Goal: Find specific page/section: Find specific page/section

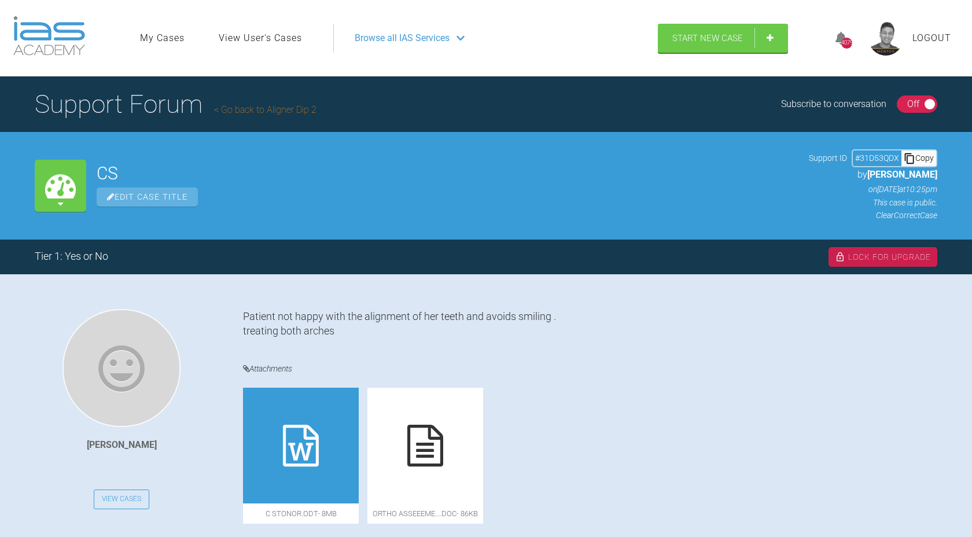
click at [457, 36] on div "Browse all IAS Services" at bounding box center [490, 38] width 293 height 29
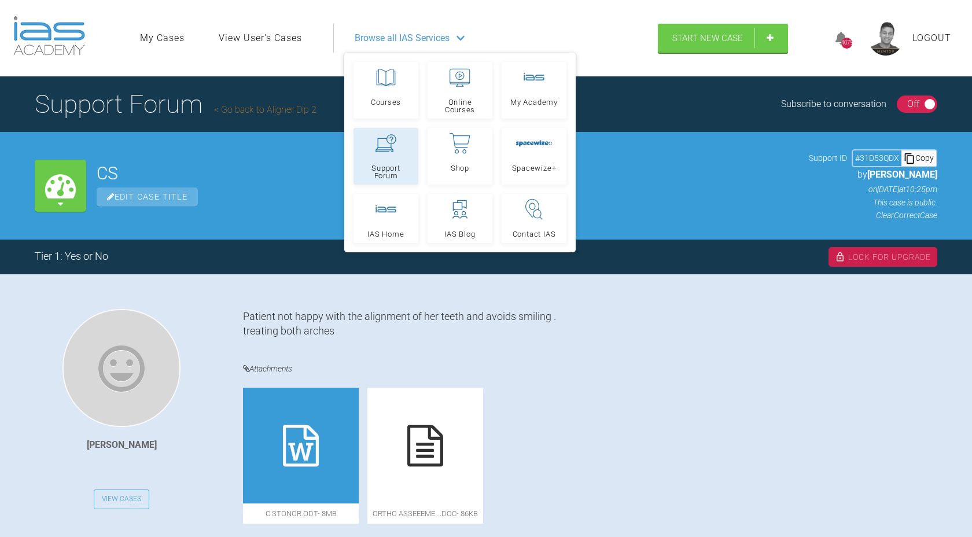
click at [390, 153] on div at bounding box center [385, 143] width 21 height 21
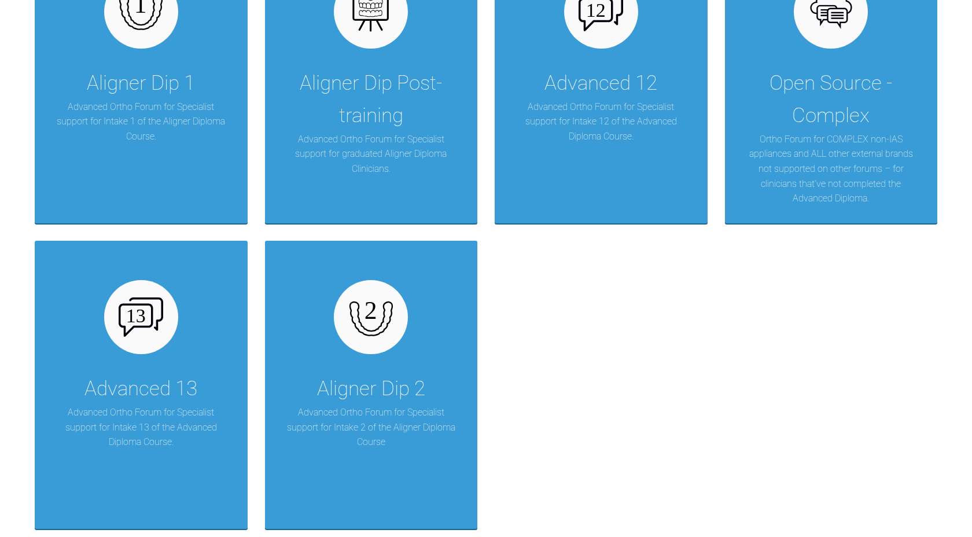
scroll to position [1652, 0]
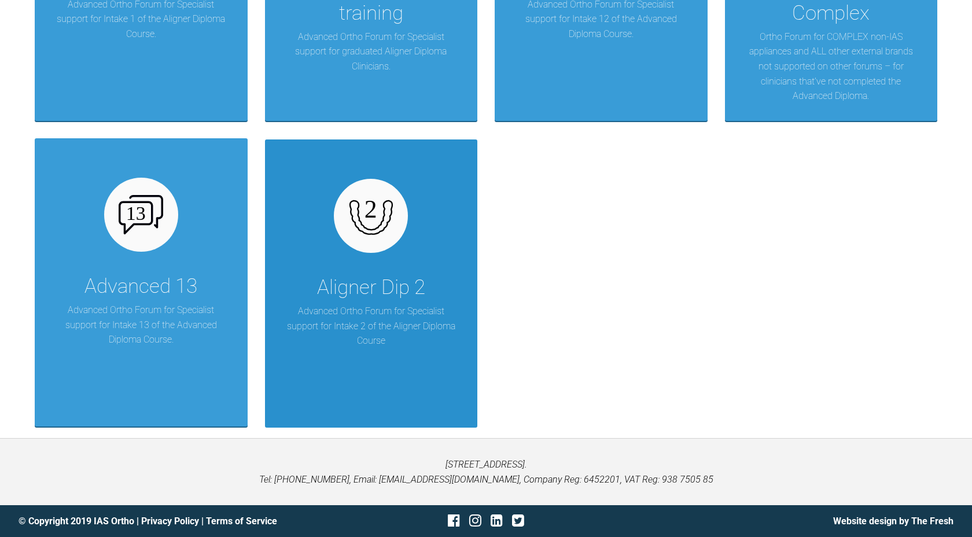
click at [377, 239] on div at bounding box center [371, 216] width 74 height 74
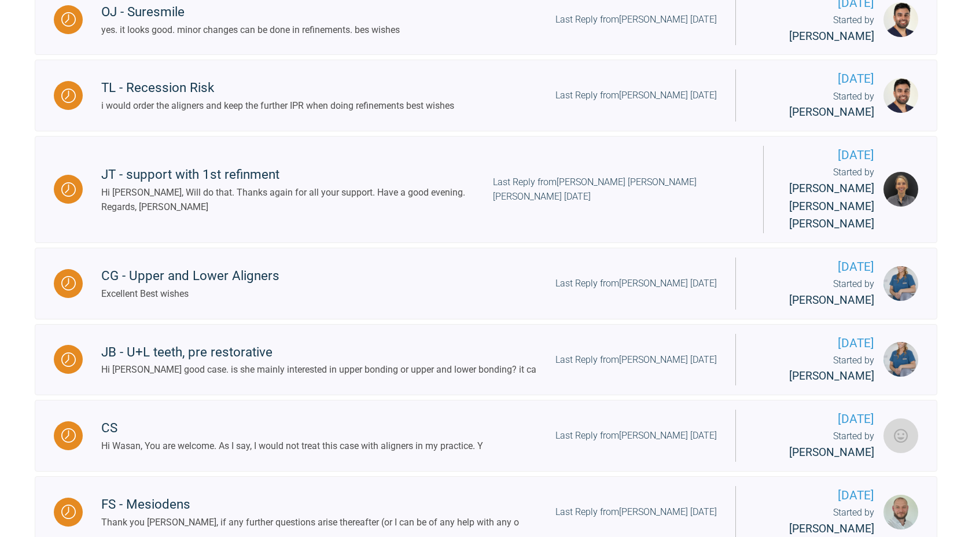
scroll to position [643, 0]
